Goal: Navigation & Orientation: Find specific page/section

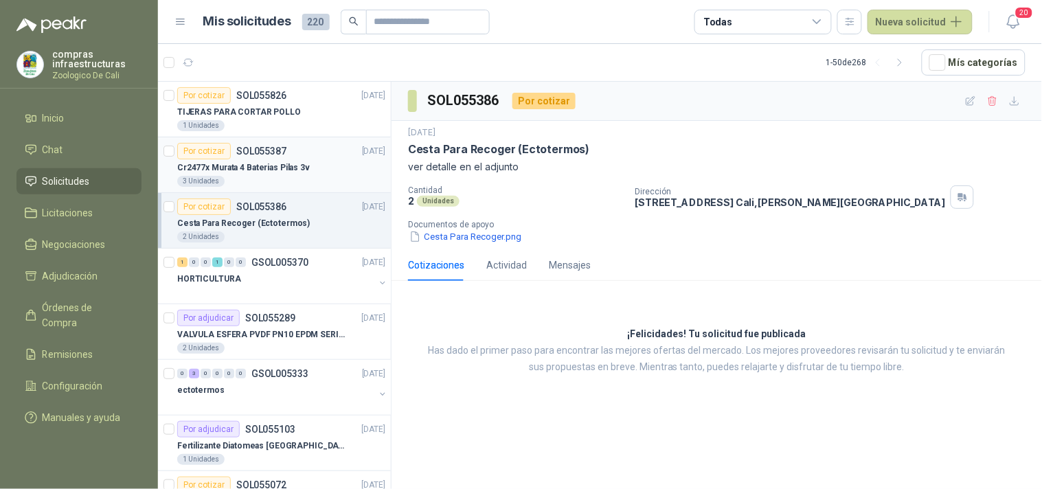
click at [313, 168] on div "Cr2477x Murata 4 Baterias Pilas 3v" at bounding box center [281, 167] width 208 height 16
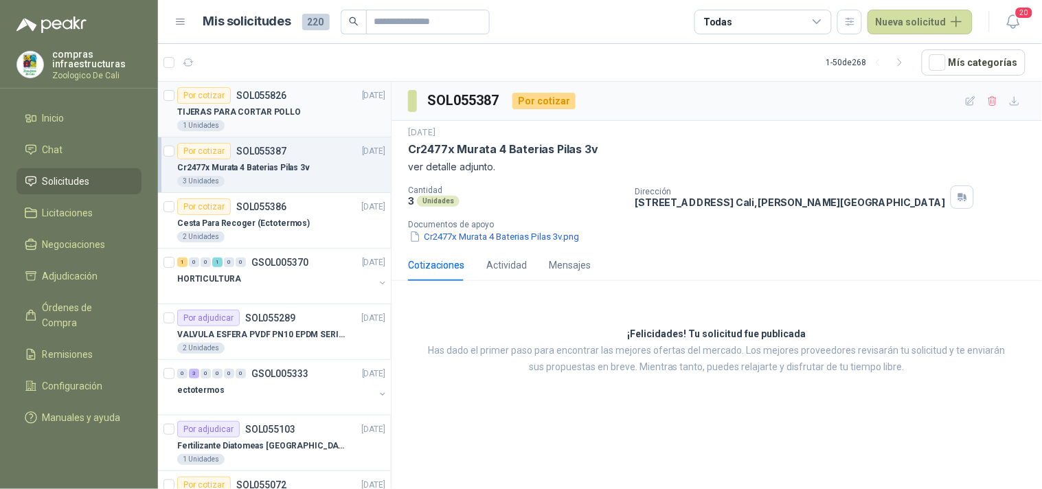
click at [293, 117] on div "TIJERAS PARA CORTAR POLLO" at bounding box center [281, 112] width 208 height 16
click at [289, 155] on div "Por cotizar SOL055387 [DATE]" at bounding box center [281, 151] width 208 height 16
click at [290, 227] on p "Cesta Para Recoger (Ectotermos)" at bounding box center [243, 223] width 133 height 13
